Goal: Transaction & Acquisition: Purchase product/service

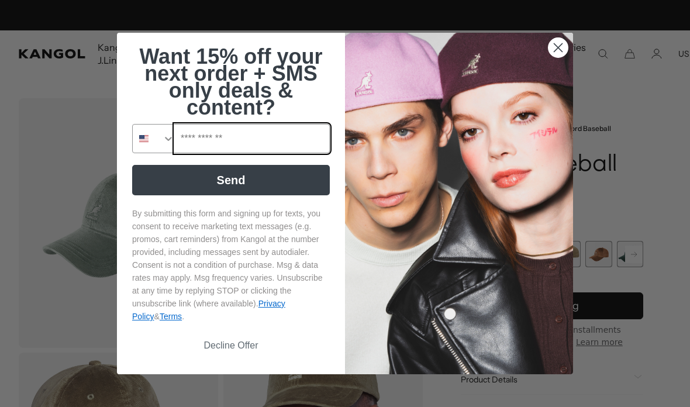
scroll to position [0, 241]
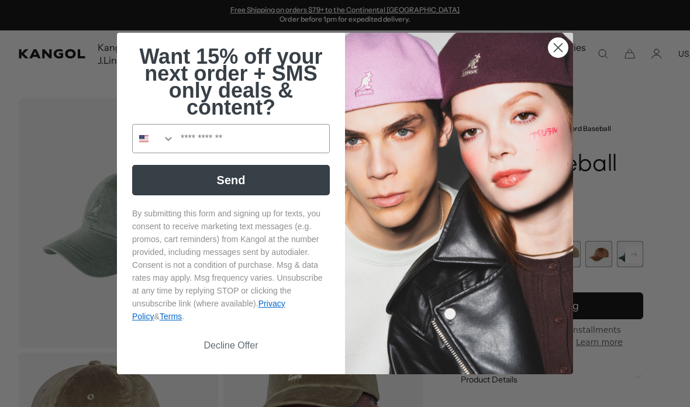
click at [556, 43] on circle "Close dialog" at bounding box center [557, 47] width 19 height 19
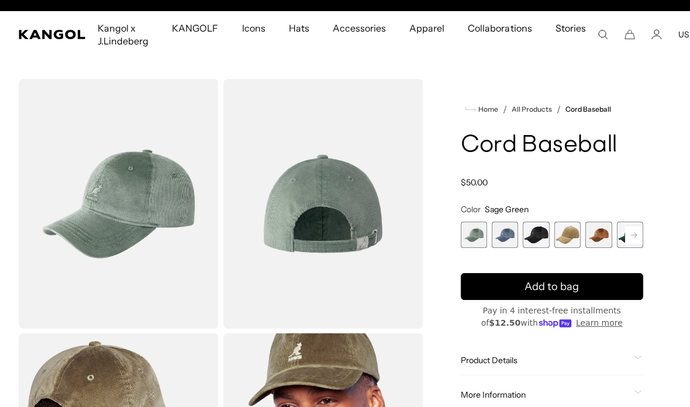
scroll to position [0, 0]
click at [535, 237] on span "3 of 9" at bounding box center [535, 234] width 26 height 26
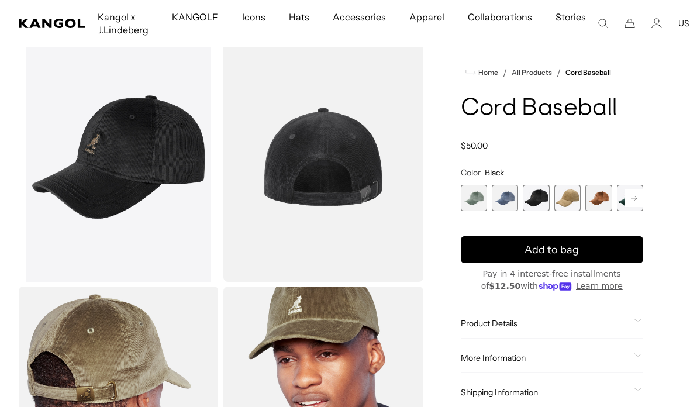
click at [633, 201] on rect at bounding box center [634, 198] width 18 height 18
click at [594, 202] on span "6 of 9" at bounding box center [598, 198] width 26 height 26
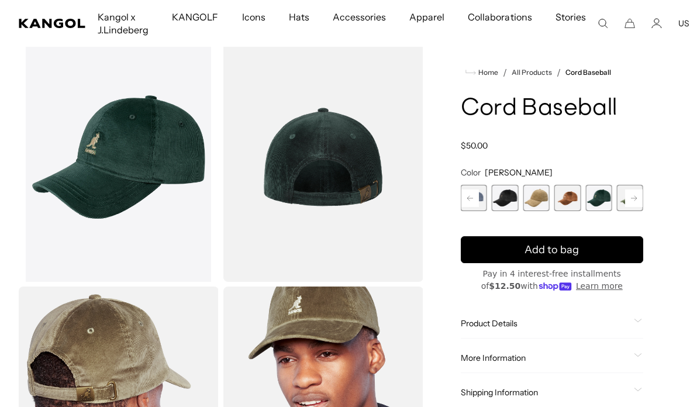
click at [632, 198] on icon at bounding box center [634, 197] width 6 height 5
click at [564, 198] on span "6 of 9" at bounding box center [567, 198] width 26 height 26
click at [596, 198] on span "7 of 9" at bounding box center [598, 198] width 26 height 26
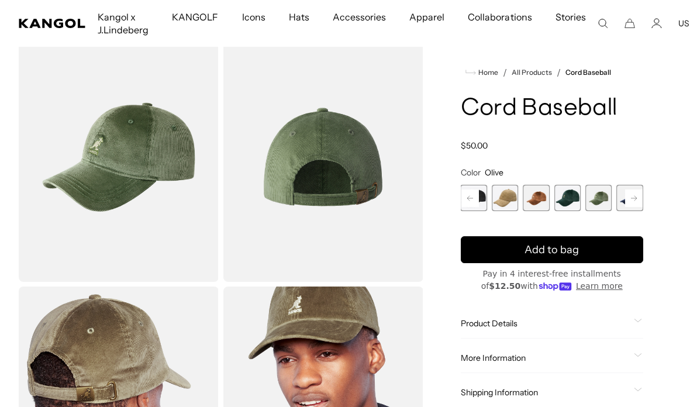
scroll to position [0, 241]
click at [469, 196] on icon at bounding box center [470, 197] width 6 height 5
click at [502, 198] on span "3 of 9" at bounding box center [504, 198] width 26 height 26
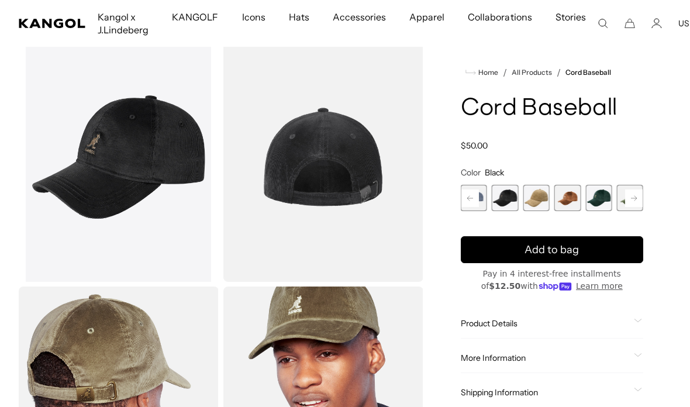
click at [473, 199] on rect at bounding box center [470, 198] width 18 height 18
click at [504, 197] on span "2 of 9" at bounding box center [504, 198] width 26 height 26
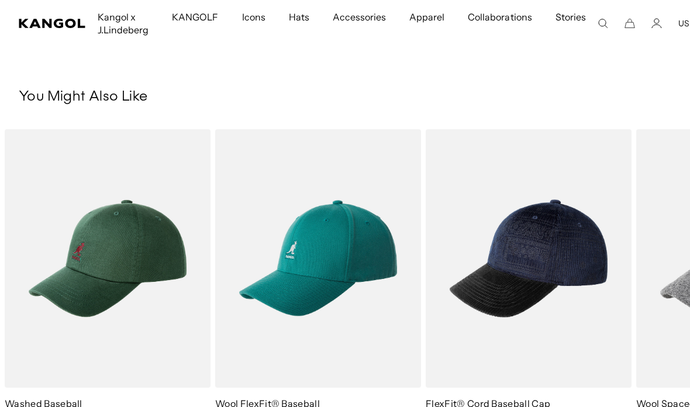
scroll to position [0, 241]
click at [0, 0] on img "3 of 5" at bounding box center [0, 0] width 0 height 0
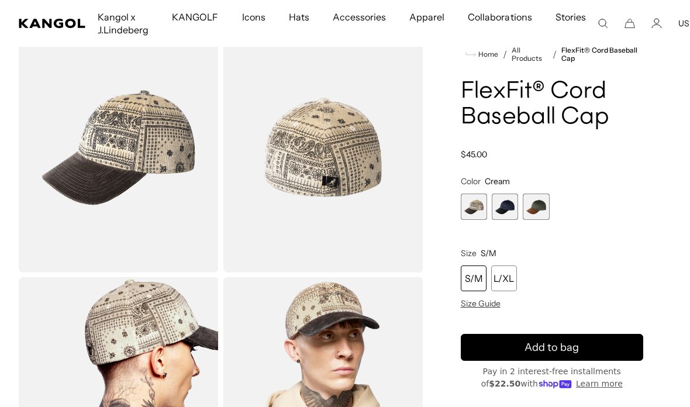
scroll to position [0, 241]
click at [504, 205] on span "2 of 3" at bounding box center [504, 206] width 26 height 26
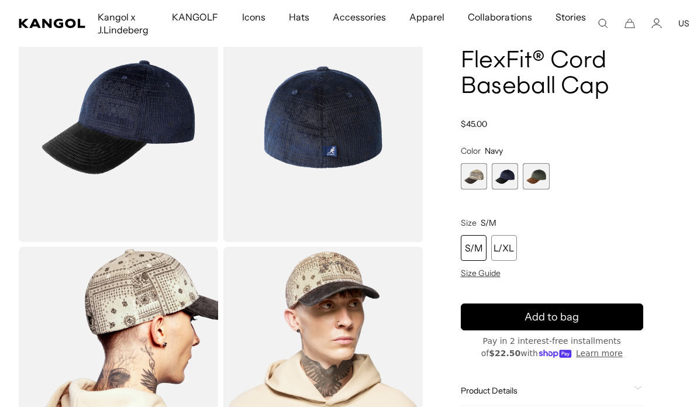
scroll to position [0, 241]
click at [480, 280] on product-info "Home / All Products / FlexFit® Cord Baseball Cap FlexFit® Cord Baseball Cap Reg…" at bounding box center [551, 245] width 183 height 459
click at [476, 273] on span "Size Guide" at bounding box center [480, 273] width 40 height 11
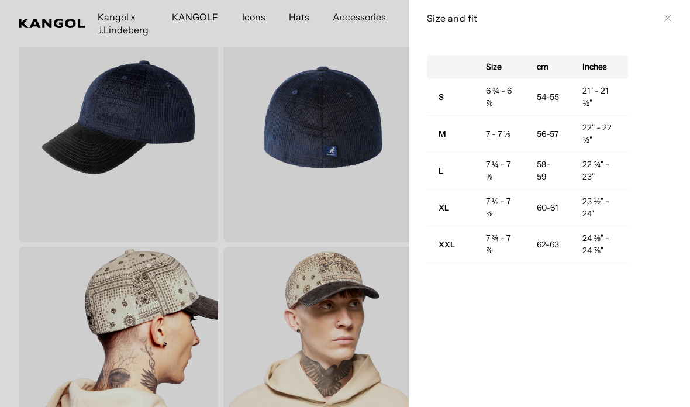
click at [661, 28] on div "Size and fit Close" at bounding box center [549, 18] width 280 height 36
click at [503, 131] on td "7 - 7 ⅛" at bounding box center [499, 134] width 51 height 37
click at [659, 14] on div "Size and fit Close" at bounding box center [549, 18] width 245 height 13
click at [662, 26] on div "Size and fit Close" at bounding box center [549, 18] width 280 height 36
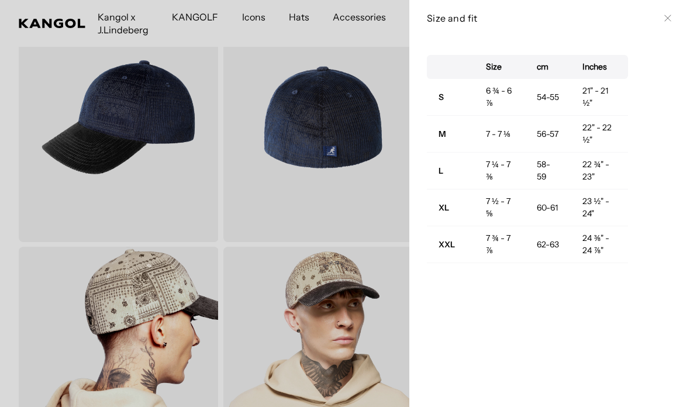
scroll to position [0, 0]
click at [666, 22] on button "Close" at bounding box center [667, 17] width 9 height 9
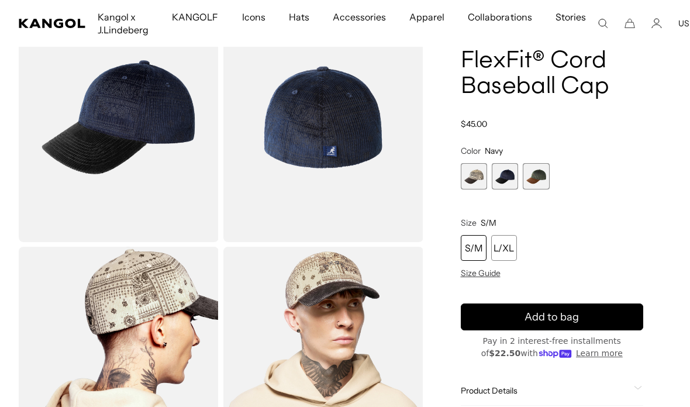
scroll to position [0, 241]
click at [465, 247] on div "S/M" at bounding box center [473, 248] width 26 height 26
click at [475, 245] on div "S/M" at bounding box center [473, 248] width 26 height 26
click at [470, 251] on div "S/M" at bounding box center [473, 248] width 26 height 26
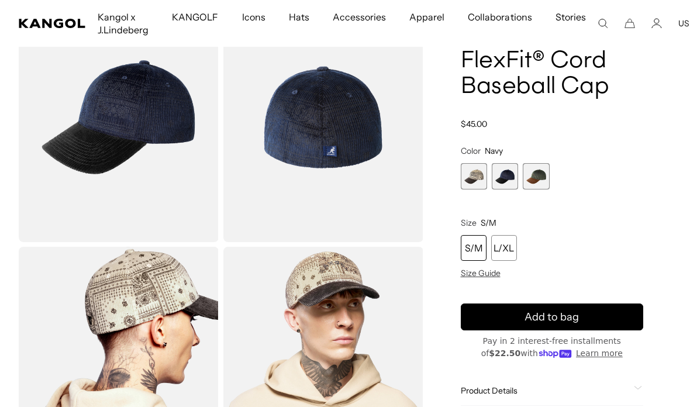
click at [472, 245] on div "S/M" at bounding box center [473, 248] width 26 height 26
click at [473, 250] on div "S/M" at bounding box center [473, 248] width 26 height 26
click at [473, 248] on div "S/M" at bounding box center [473, 248] width 26 height 26
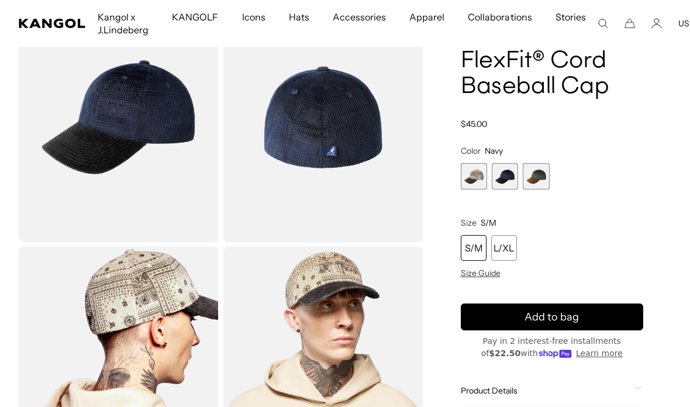
click at [475, 248] on div "S/M" at bounding box center [473, 248] width 26 height 26
click at [478, 244] on div "S/M" at bounding box center [473, 248] width 26 height 26
click at [477, 241] on div "S/M" at bounding box center [473, 248] width 26 height 26
click at [472, 251] on div "S/M" at bounding box center [473, 248] width 26 height 26
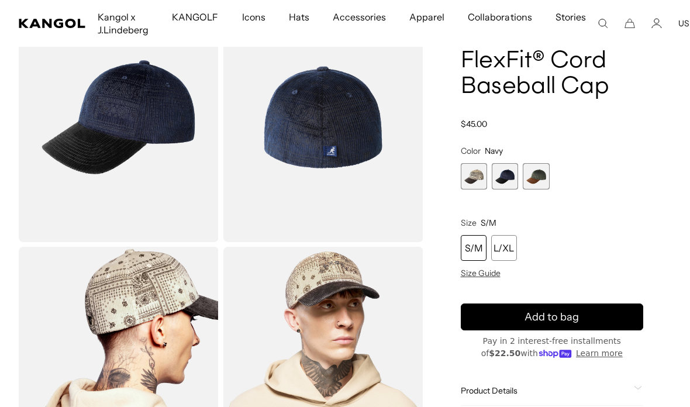
click at [472, 251] on div "S/M" at bounding box center [473, 248] width 26 height 26
click at [470, 243] on div "S/M" at bounding box center [473, 248] width 26 height 26
click at [472, 251] on div "S/M" at bounding box center [473, 248] width 26 height 26
click at [470, 250] on div "S/M" at bounding box center [473, 248] width 26 height 26
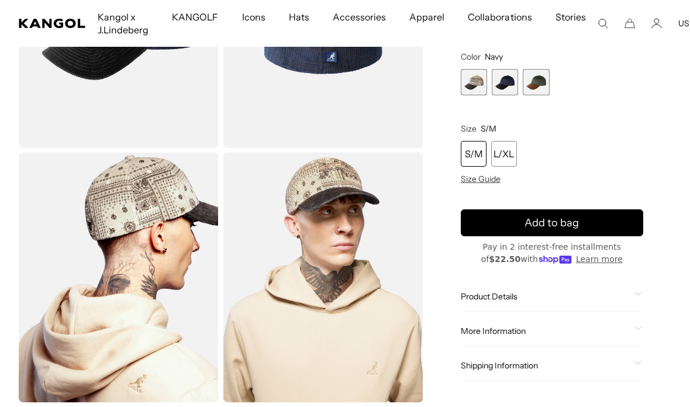
scroll to position [199, 0]
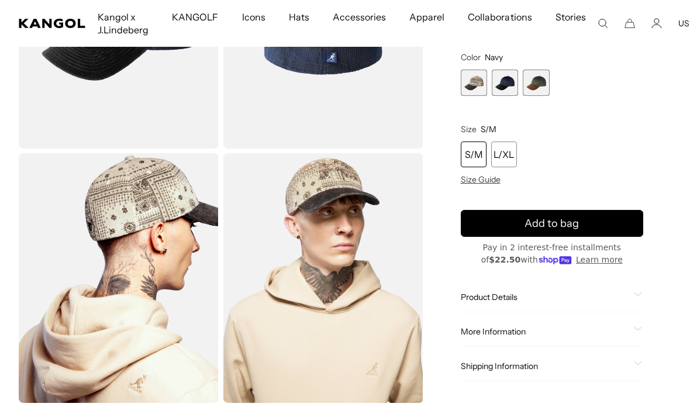
click at [473, 154] on div "S/M" at bounding box center [473, 154] width 26 height 26
click at [514, 153] on div "L/XL" at bounding box center [504, 154] width 26 height 26
click at [472, 154] on div "S/M" at bounding box center [473, 154] width 26 height 26
click at [557, 217] on icon "submit" at bounding box center [551, 223] width 23 height 23
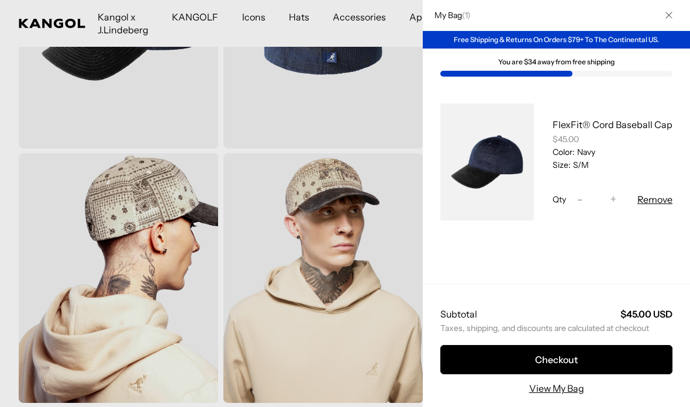
scroll to position [0, 241]
click at [562, 394] on link "View My Bag" at bounding box center [556, 388] width 55 height 14
